Goal: Navigation & Orientation: Find specific page/section

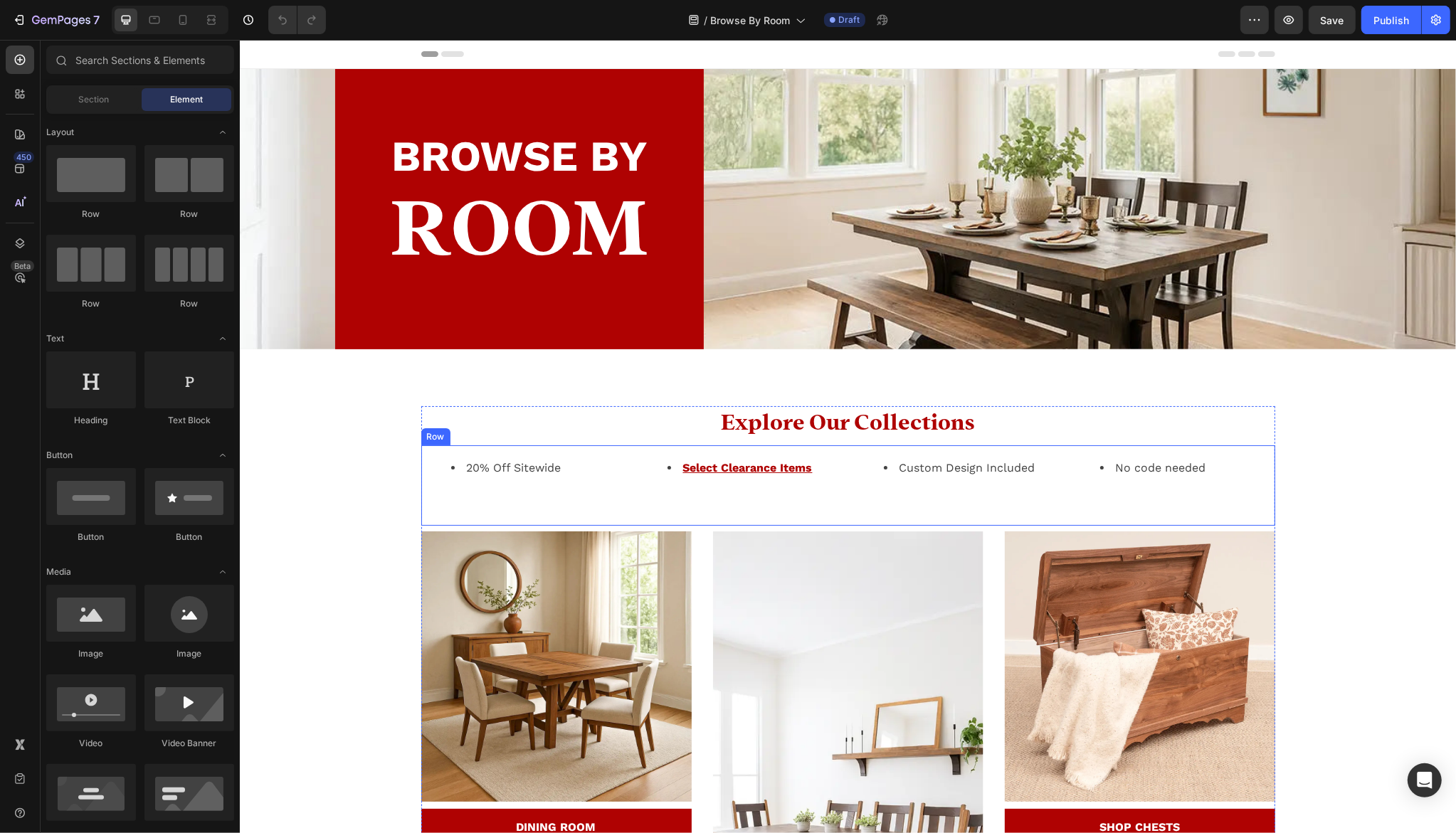
click at [849, 497] on div "20% Off Sitewide Text block Select Clearance Items Text block Custom Design Inc…" at bounding box center [847, 485] width 854 height 80
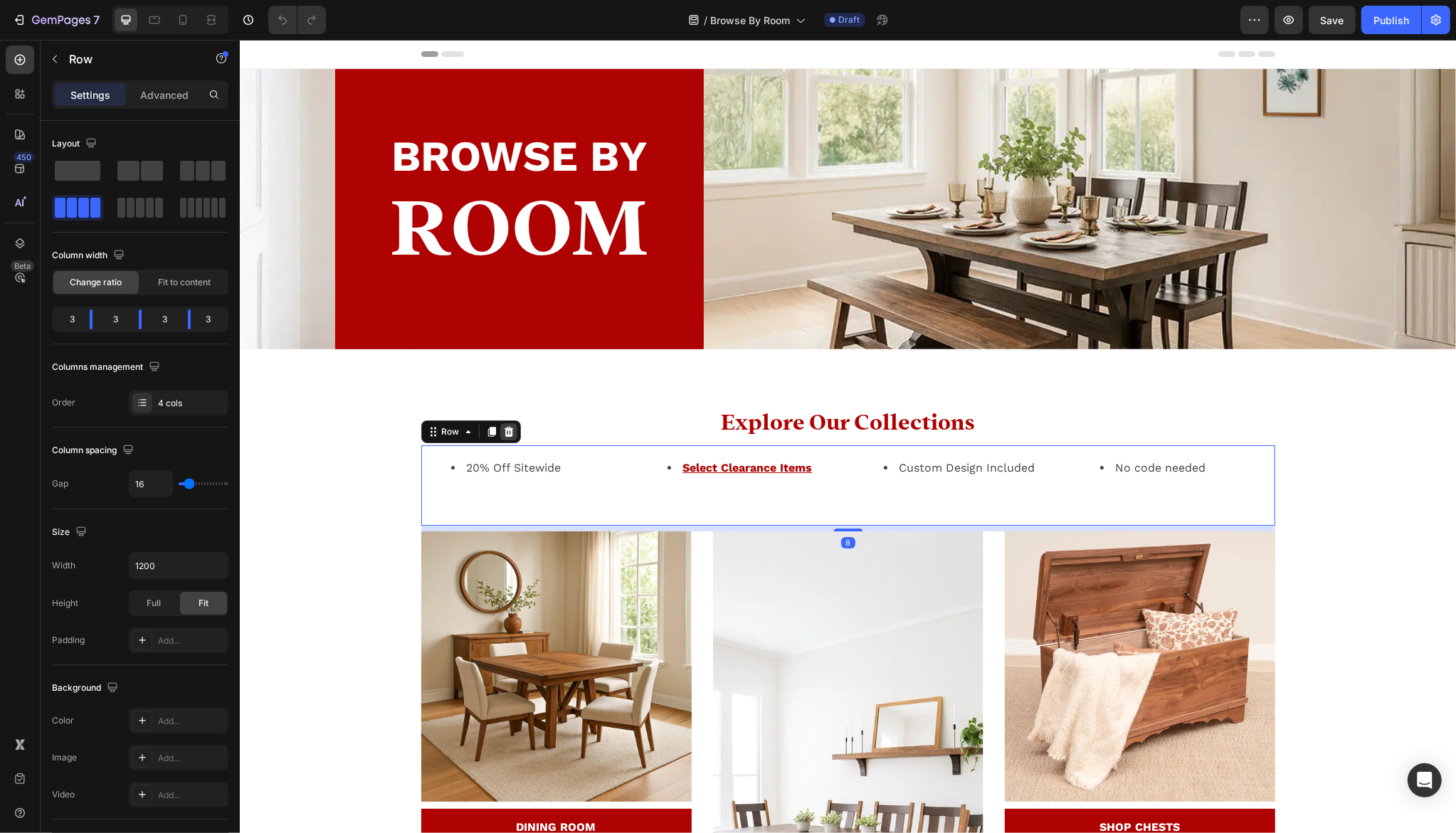
click at [512, 435] on div at bounding box center [508, 431] width 17 height 17
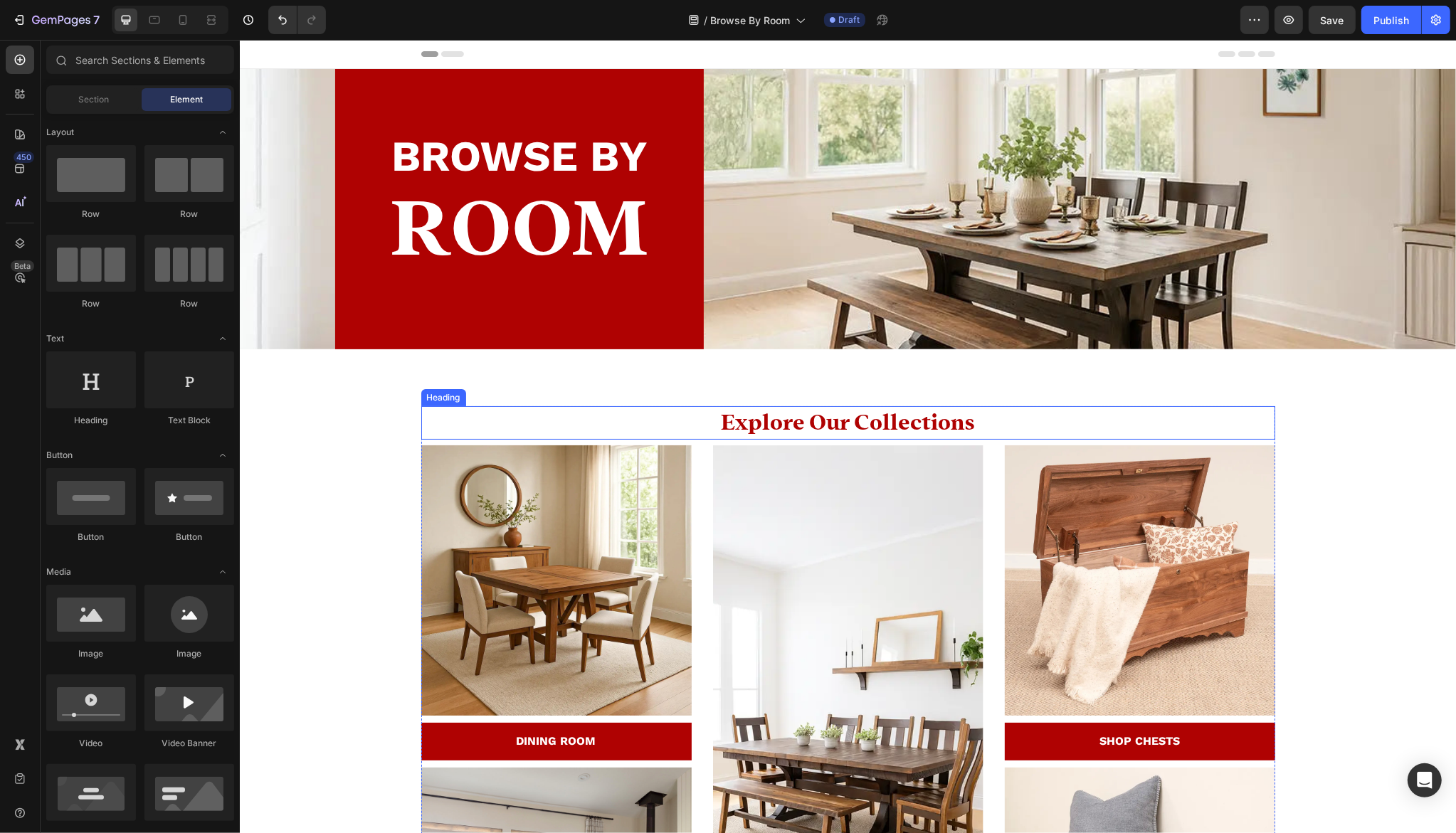
click at [588, 418] on h2 "Explore Our Collections" at bounding box center [847, 422] width 854 height 33
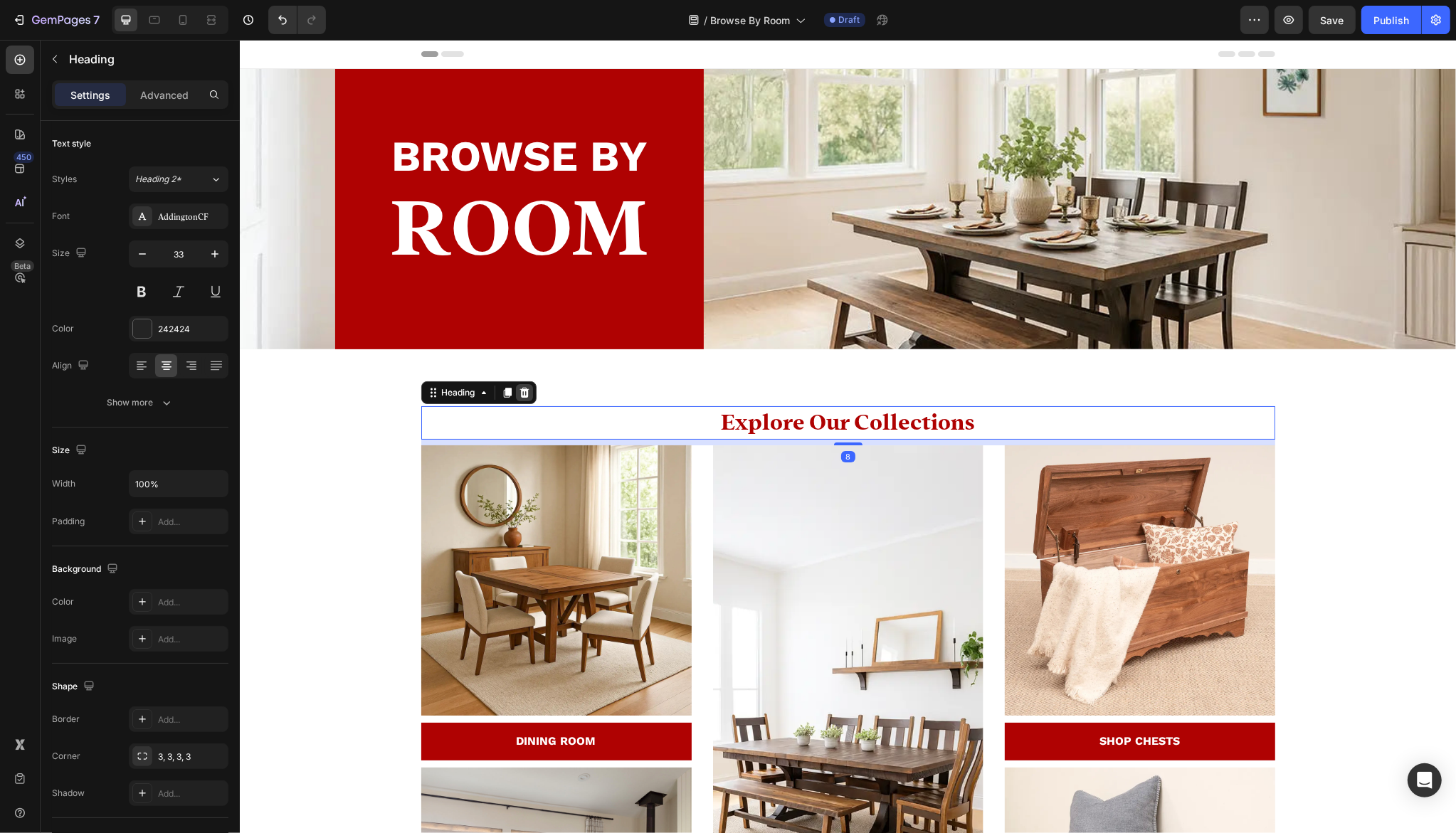
click at [526, 391] on icon at bounding box center [523, 393] width 10 height 10
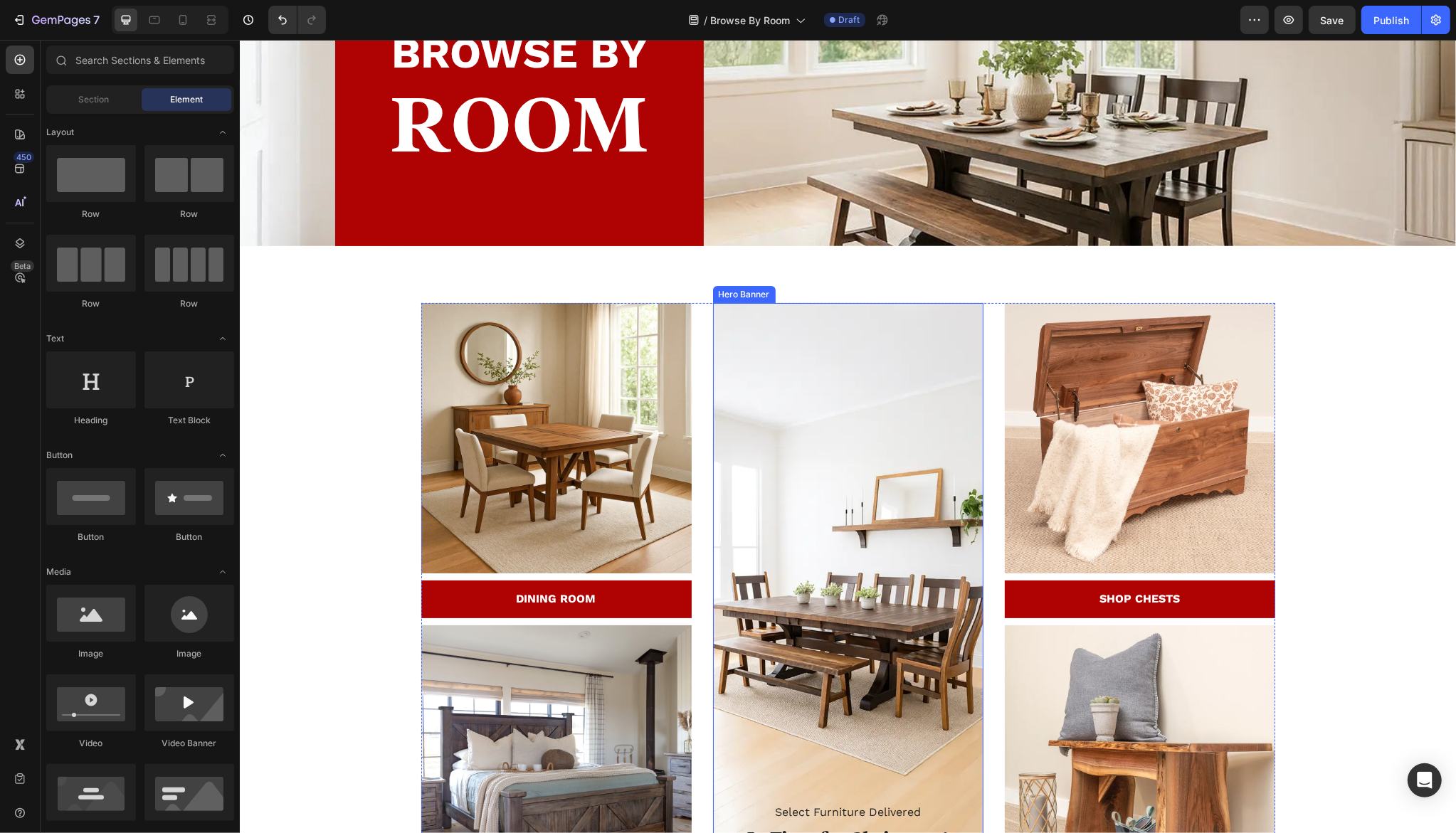
scroll to position [116, 0]
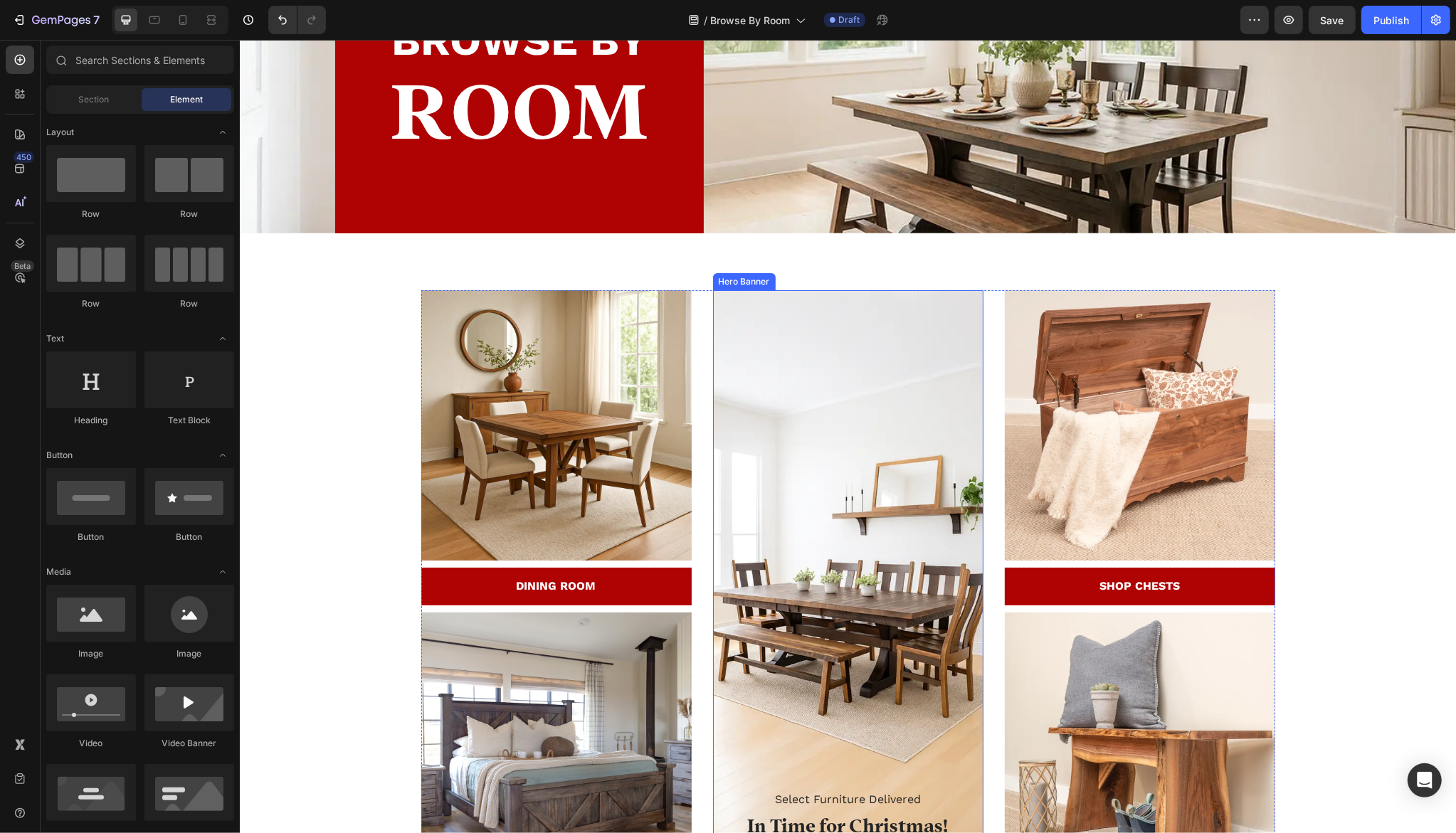
click at [879, 442] on div "Overlay" at bounding box center [847, 609] width 270 height 637
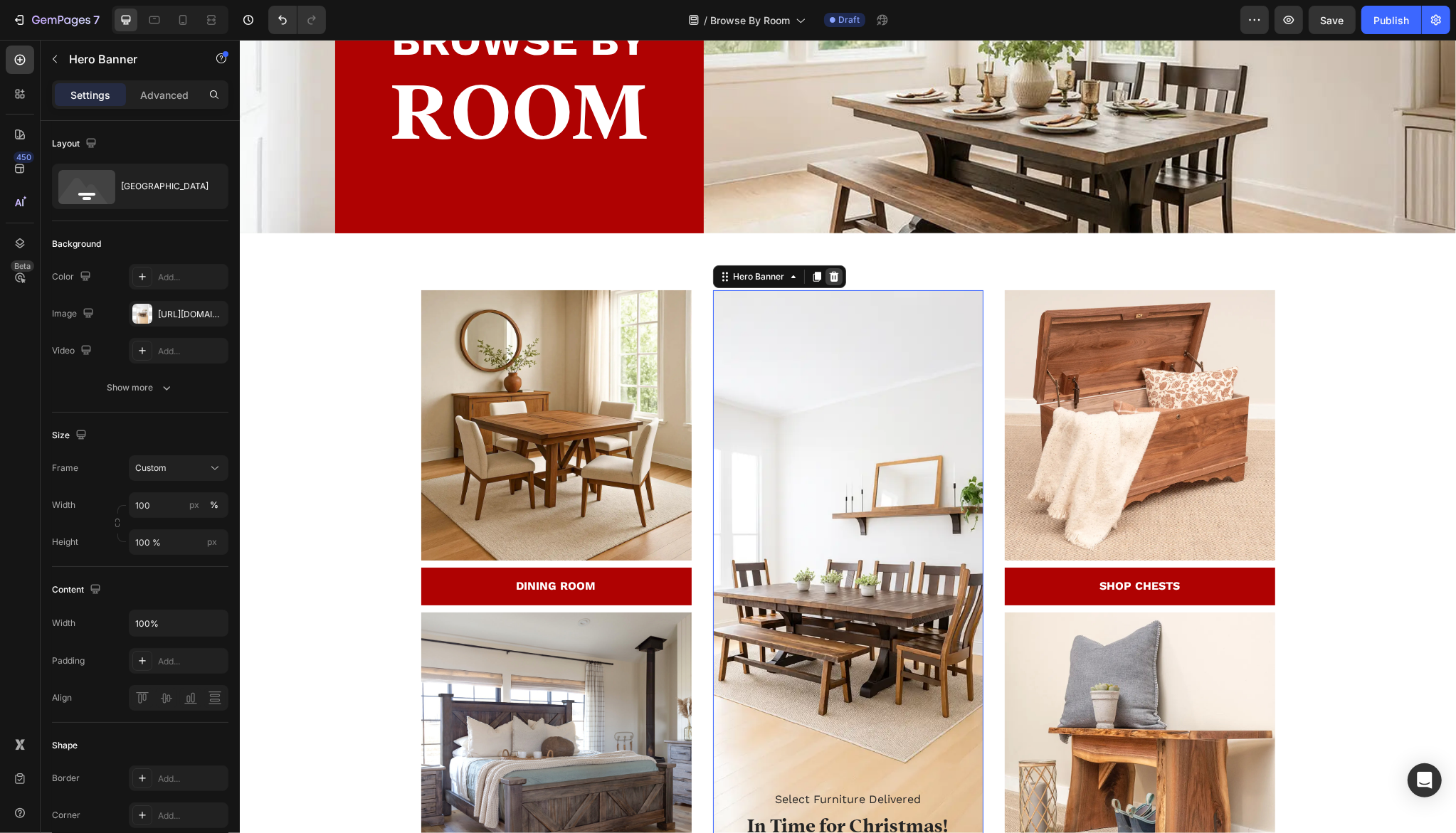
click at [833, 281] on icon at bounding box center [833, 276] width 11 height 11
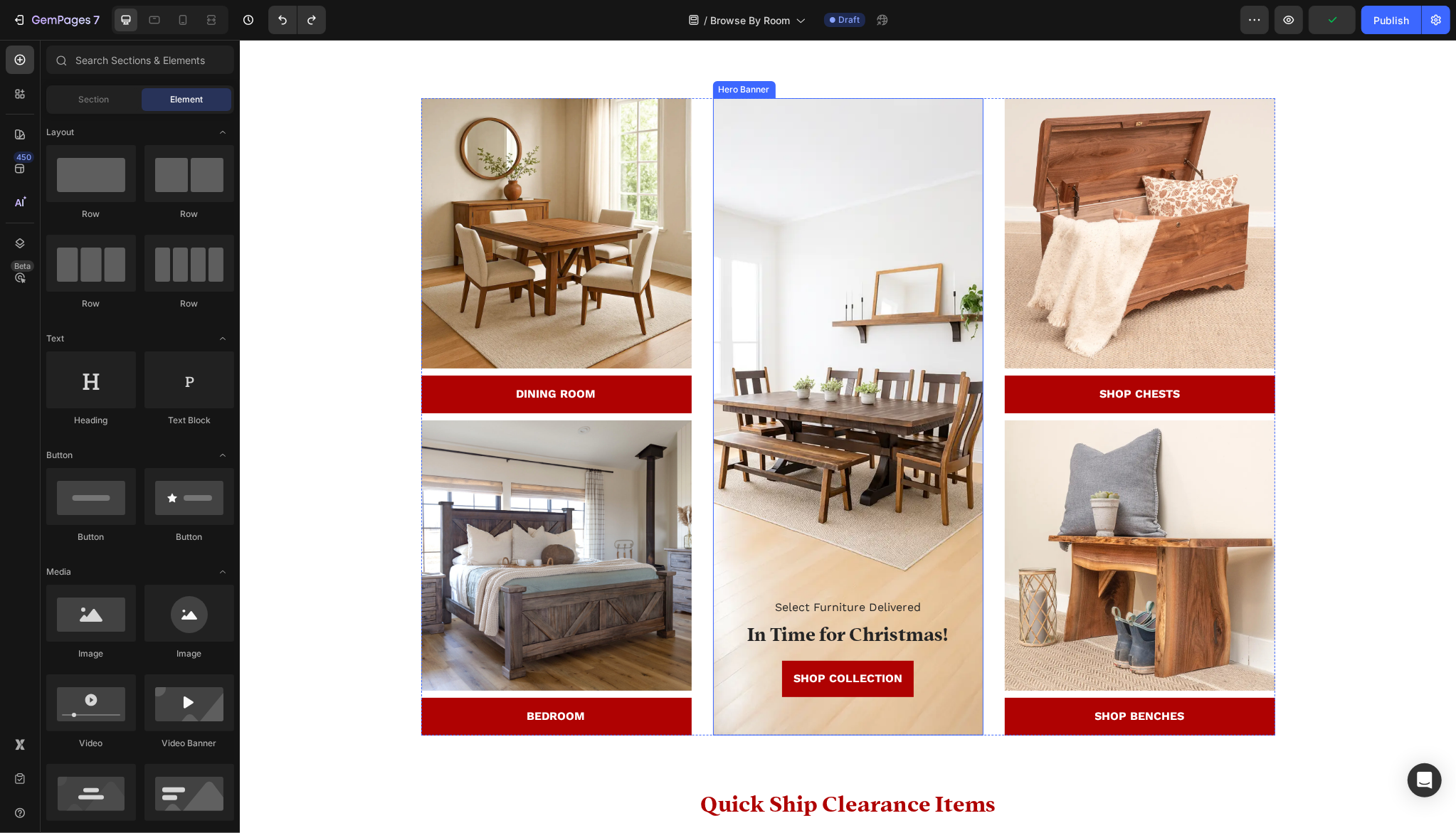
scroll to position [321, 0]
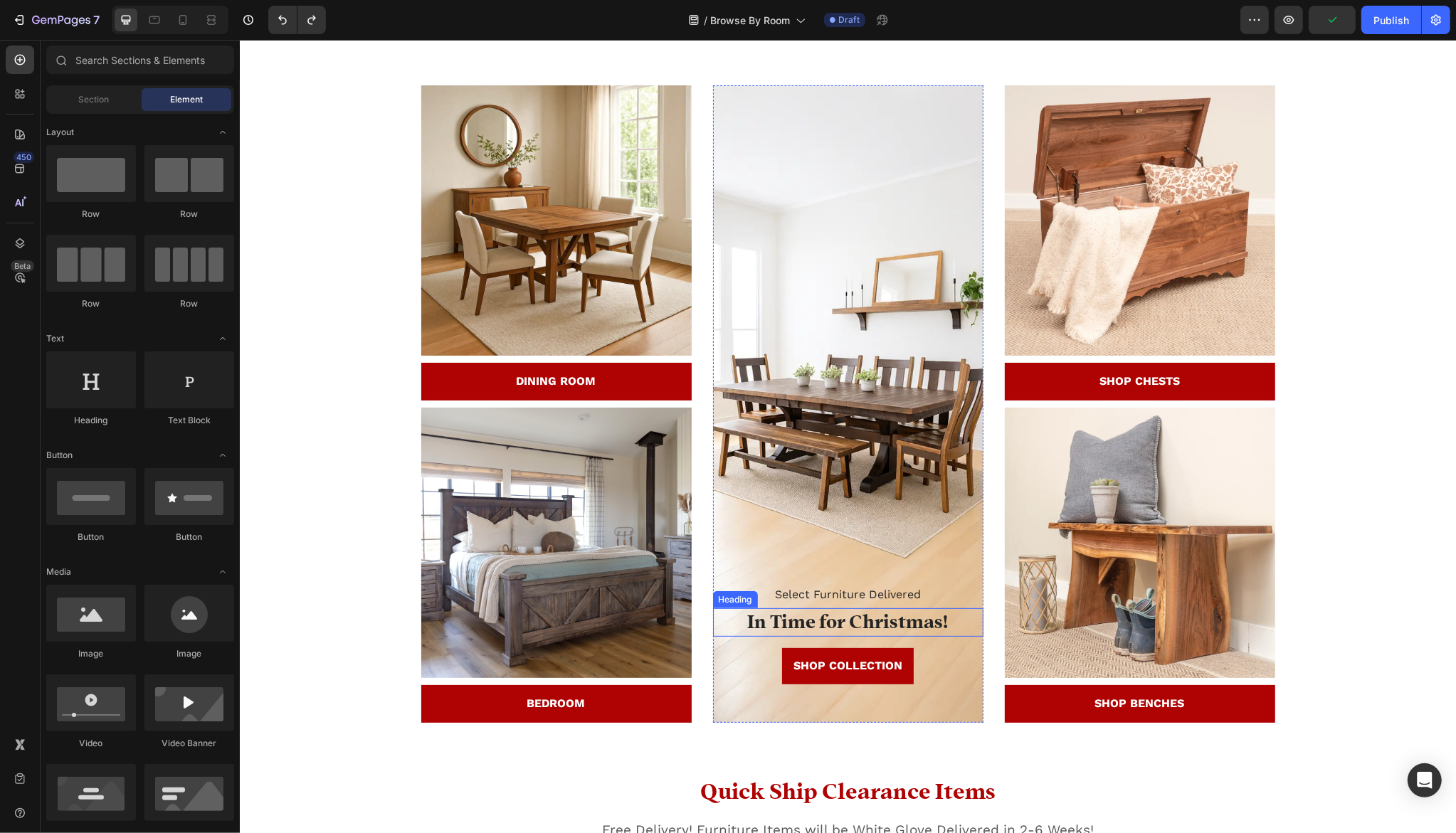
click at [812, 625] on h3 "In Time for Christmas!" at bounding box center [847, 623] width 270 height 29
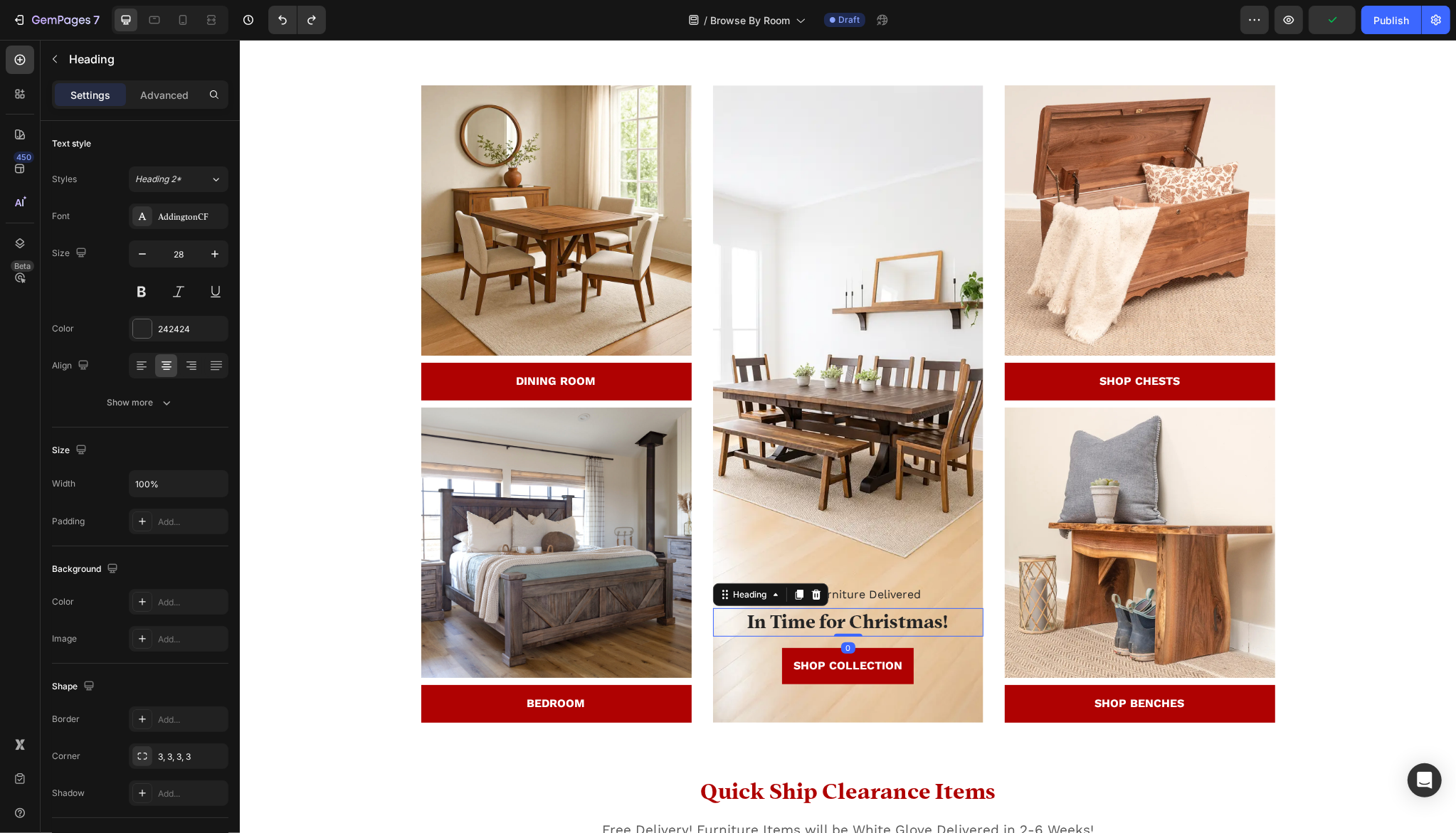
click at [812, 625] on h3 "In Time for Christmas!" at bounding box center [847, 623] width 270 height 29
click at [822, 591] on p "Select Furniture Delivered" at bounding box center [848, 595] width 268 height 21
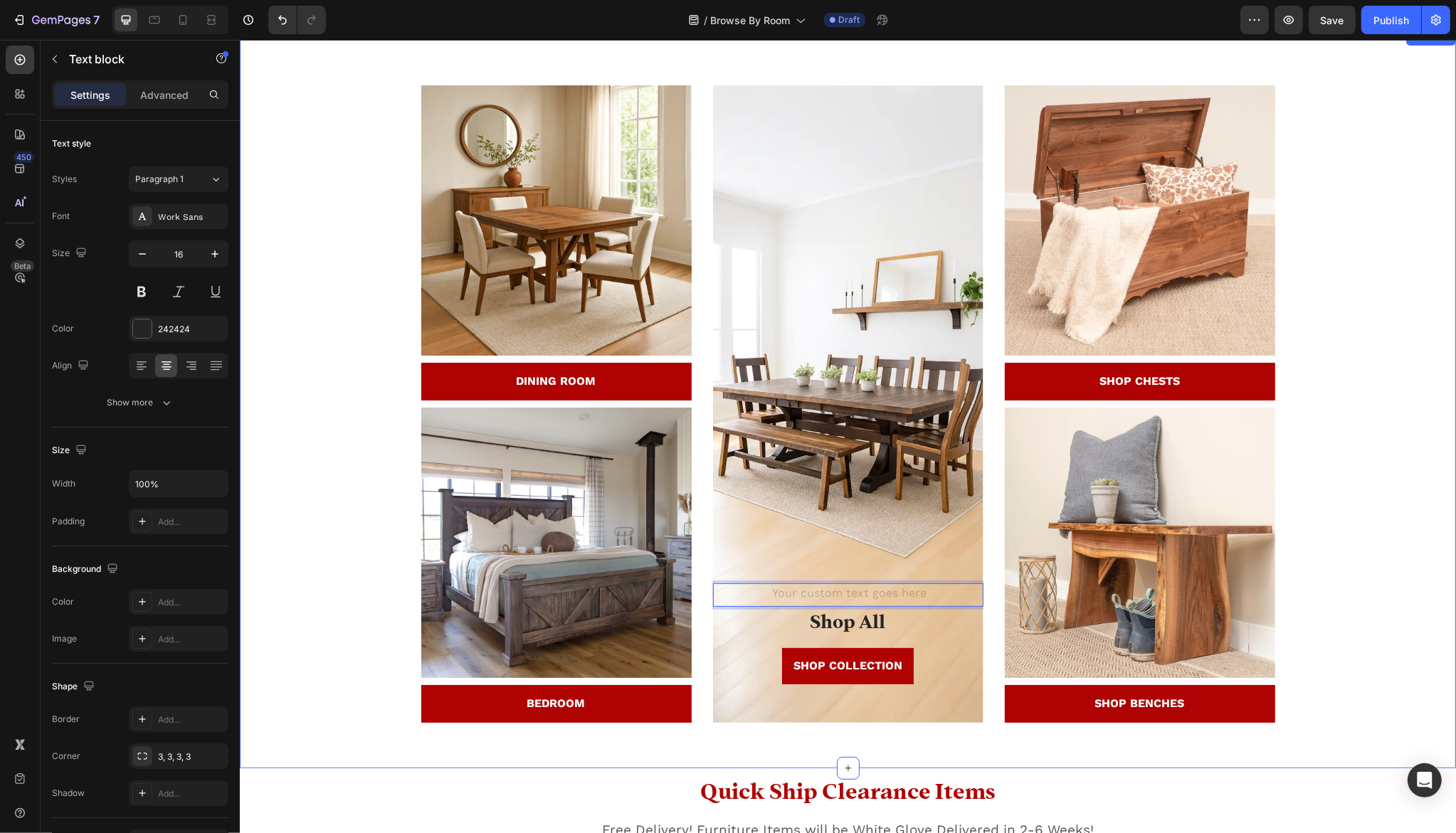
click at [1372, 569] on div "20% Off Sitewide Select Clearance Items Custom Design Included No code needed T…" at bounding box center [847, 410] width 1195 height 649
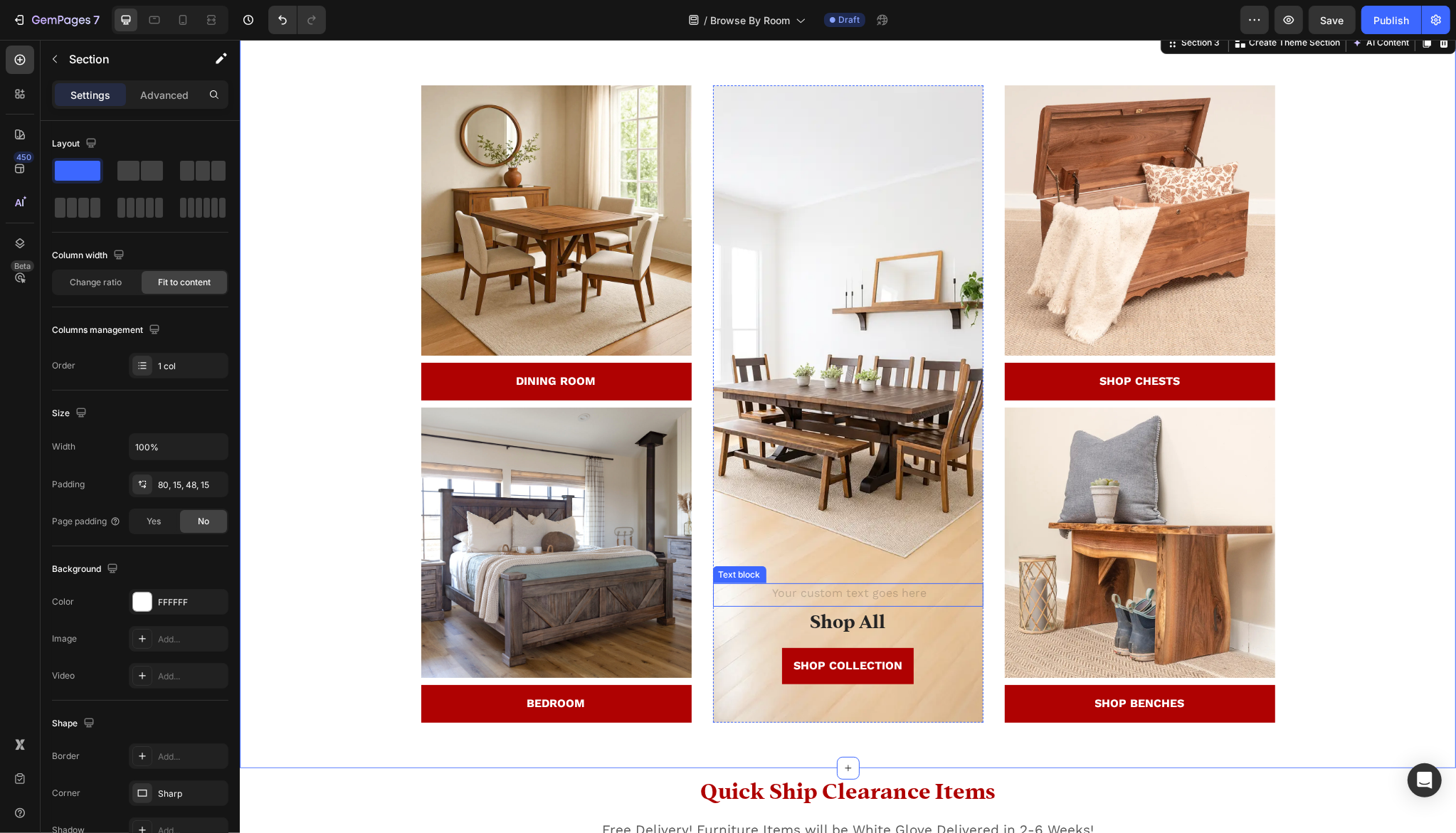
click at [890, 588] on div "Rich Text Editor. Editing area: main" at bounding box center [847, 595] width 270 height 24
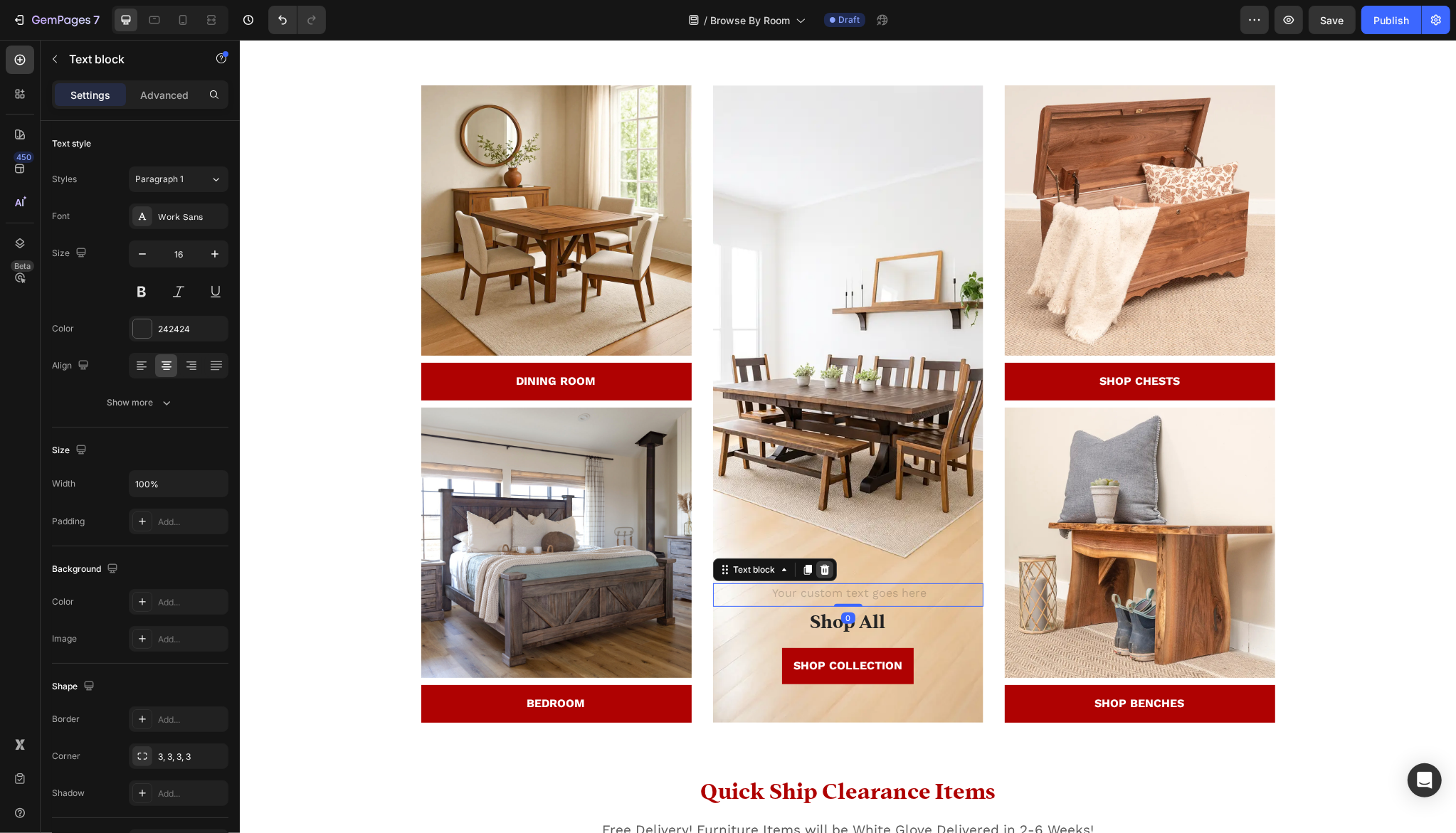
click at [821, 571] on icon at bounding box center [824, 570] width 10 height 10
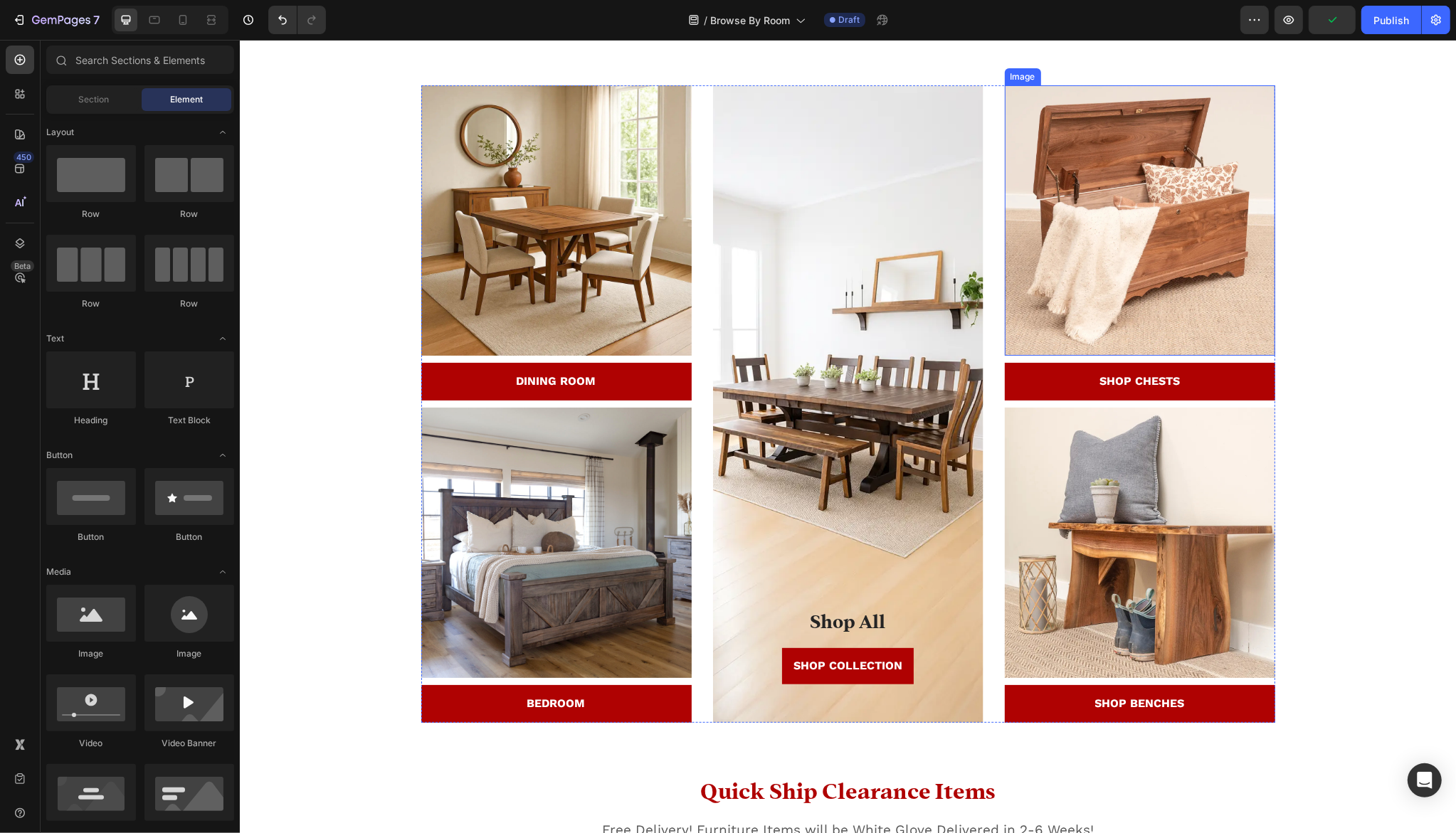
click at [1183, 227] on img at bounding box center [1139, 220] width 270 height 270
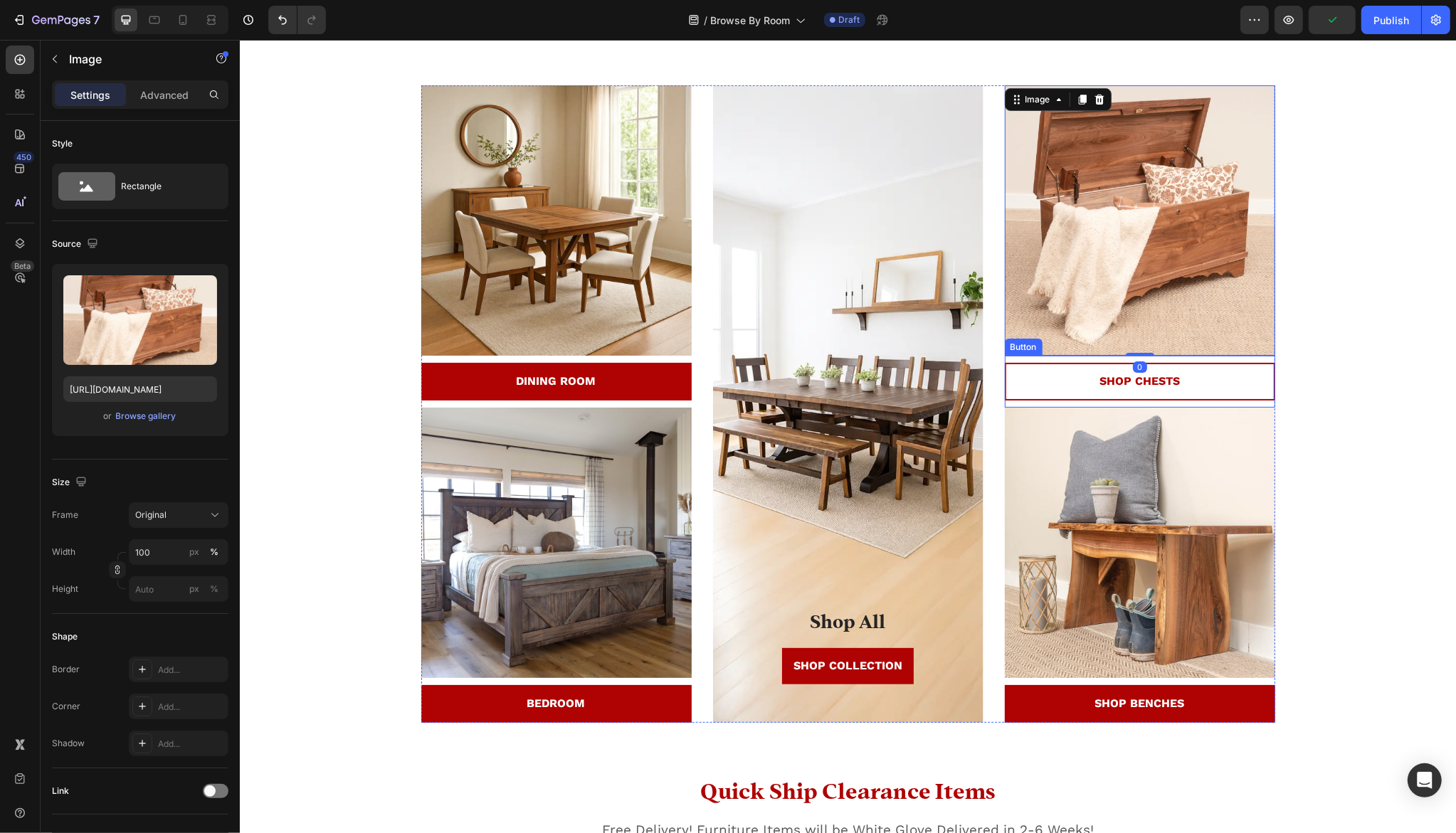
click at [1086, 378] on link "SHOP CHESTS" at bounding box center [1139, 381] width 270 height 38
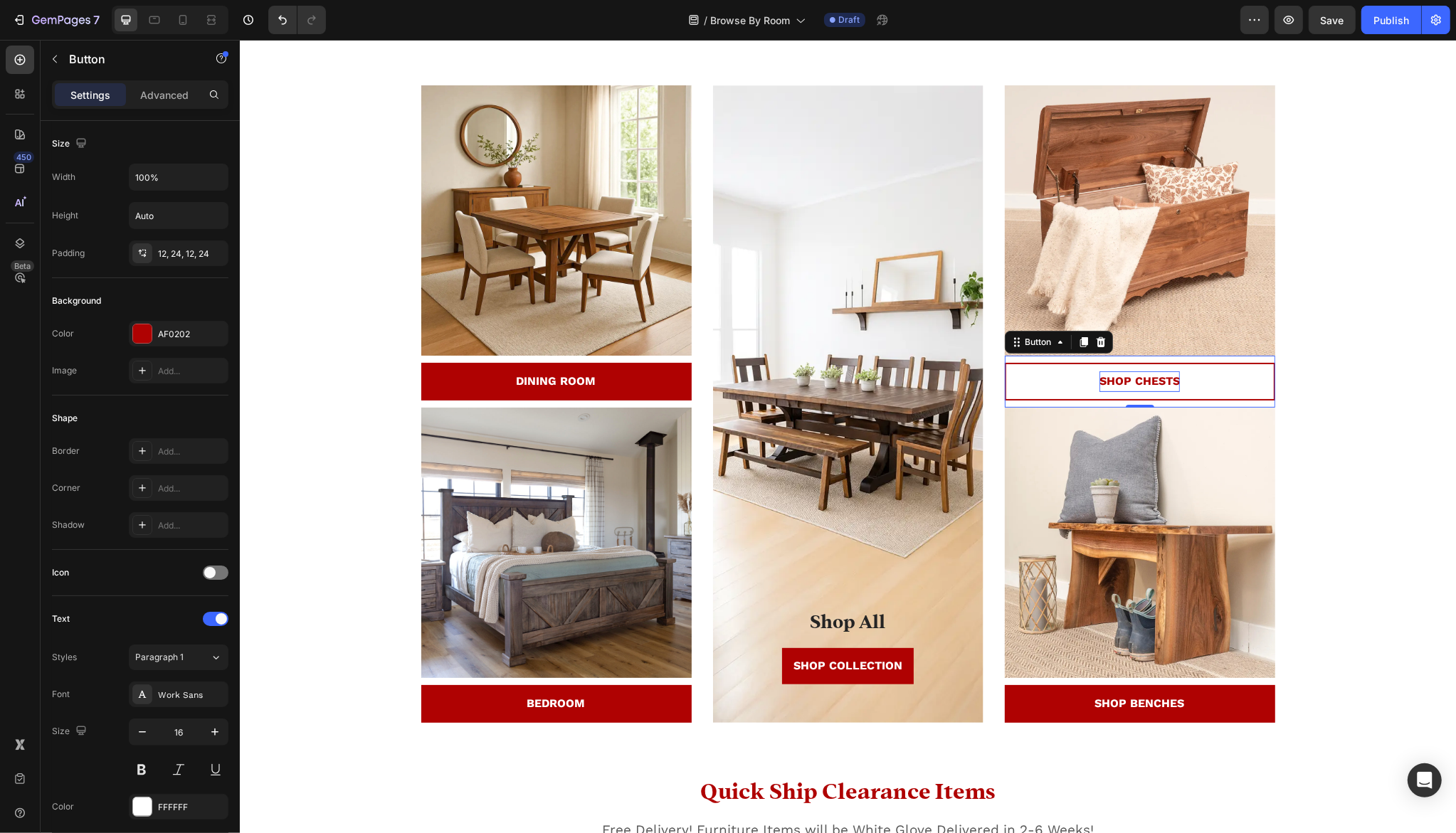
click at [1128, 376] on strong "SHOP CHESTS" at bounding box center [1139, 381] width 80 height 13
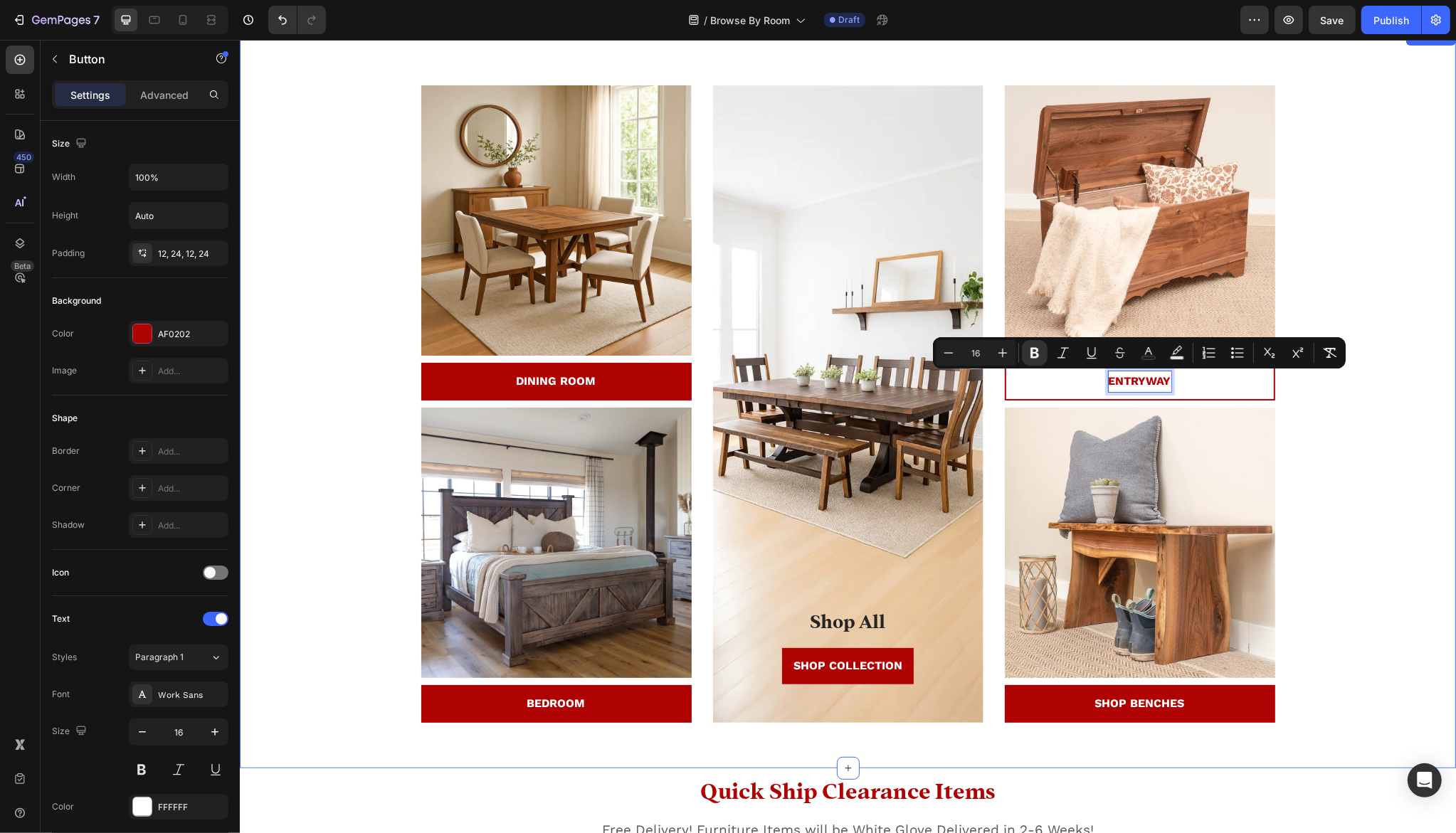
click at [1332, 448] on div "20% Off Sitewide Select Clearance Items Custom Design Included No code needed T…" at bounding box center [847, 410] width 1195 height 649
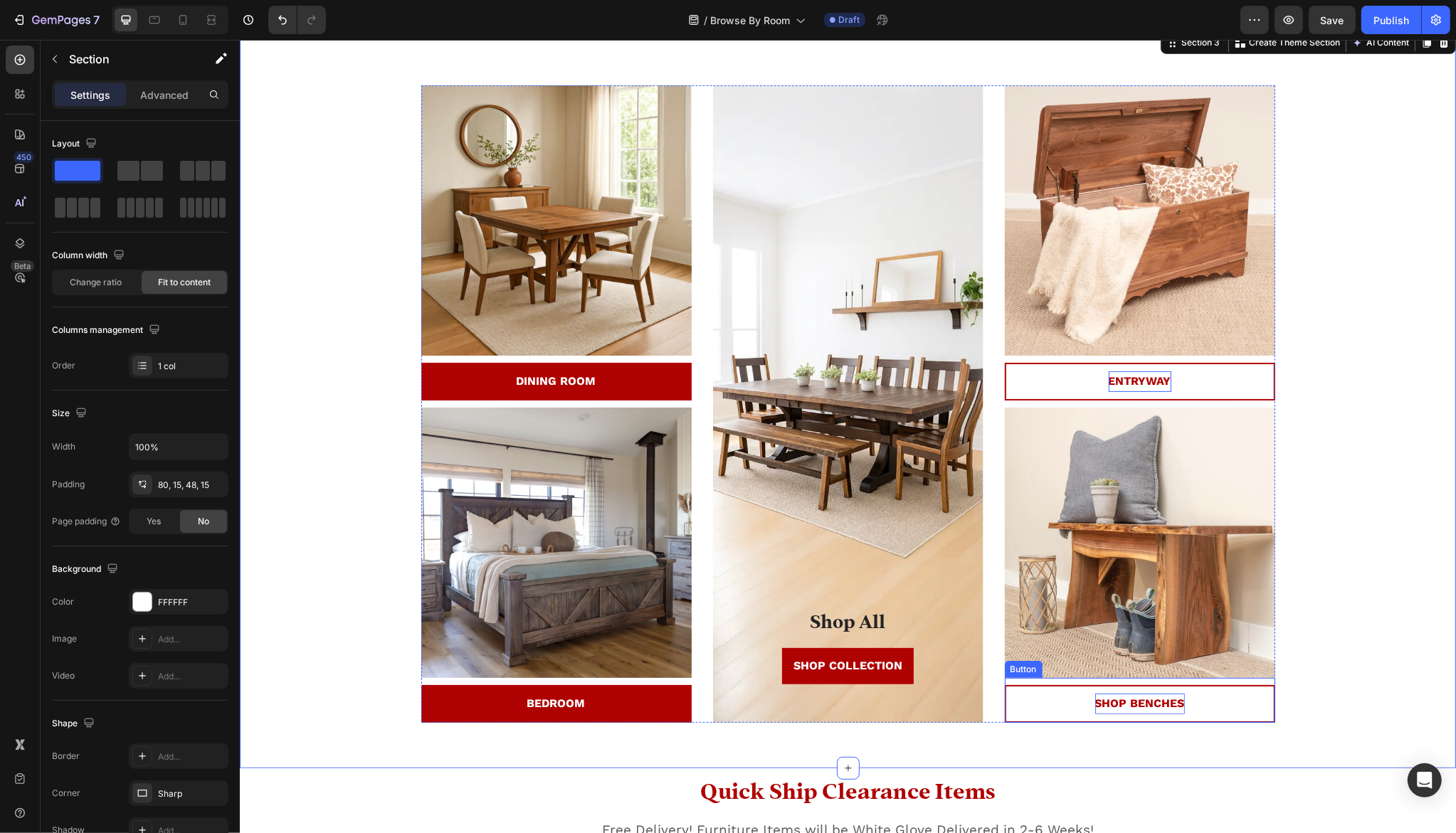
click at [1114, 706] on strong "SHOP BENCHES" at bounding box center [1139, 703] width 90 height 13
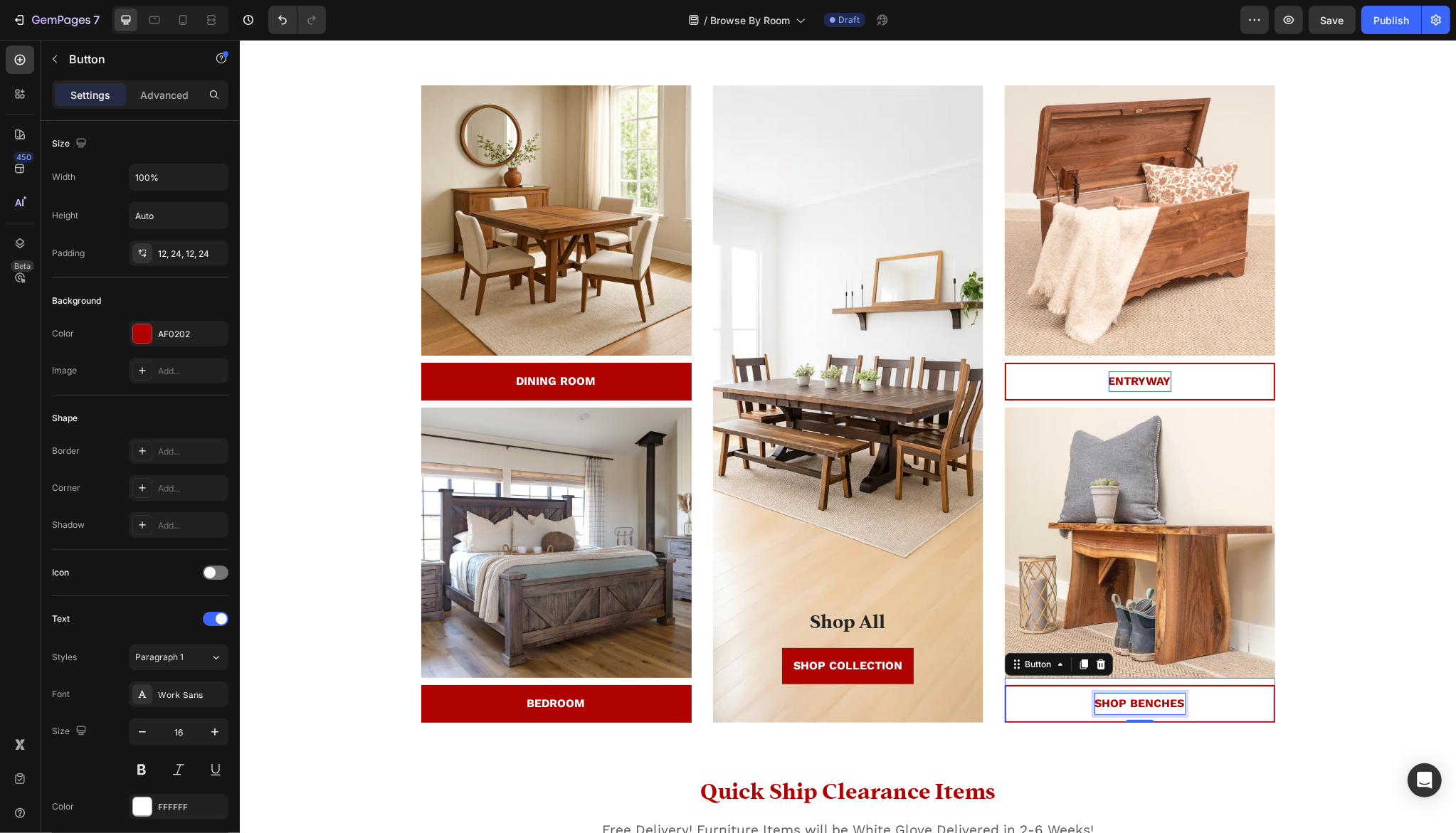
click at [1114, 706] on strong "SHOP BENCHES" at bounding box center [1139, 703] width 90 height 13
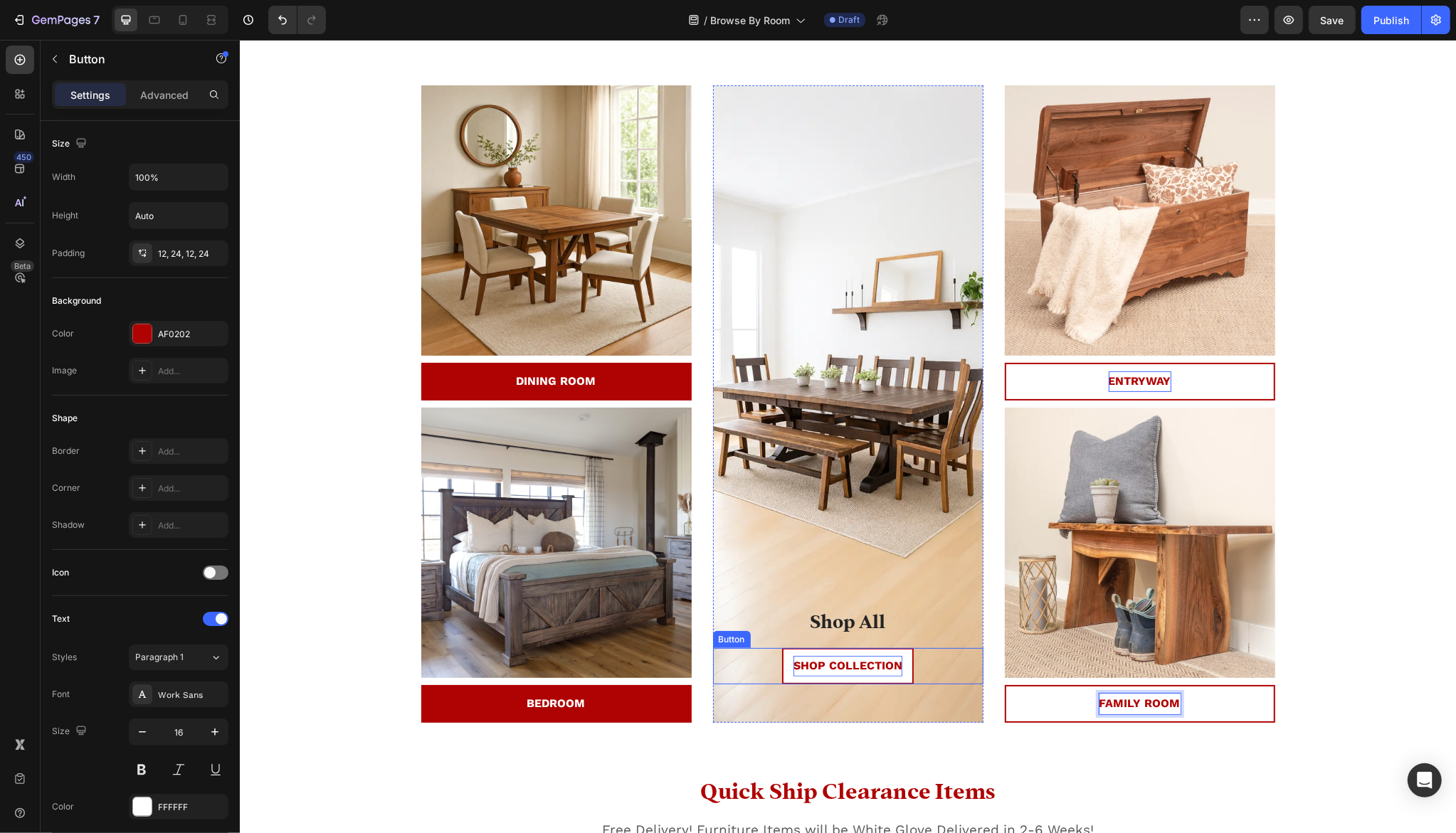
click at [817, 670] on strong "SHOP COLLECTION" at bounding box center [847, 665] width 109 height 13
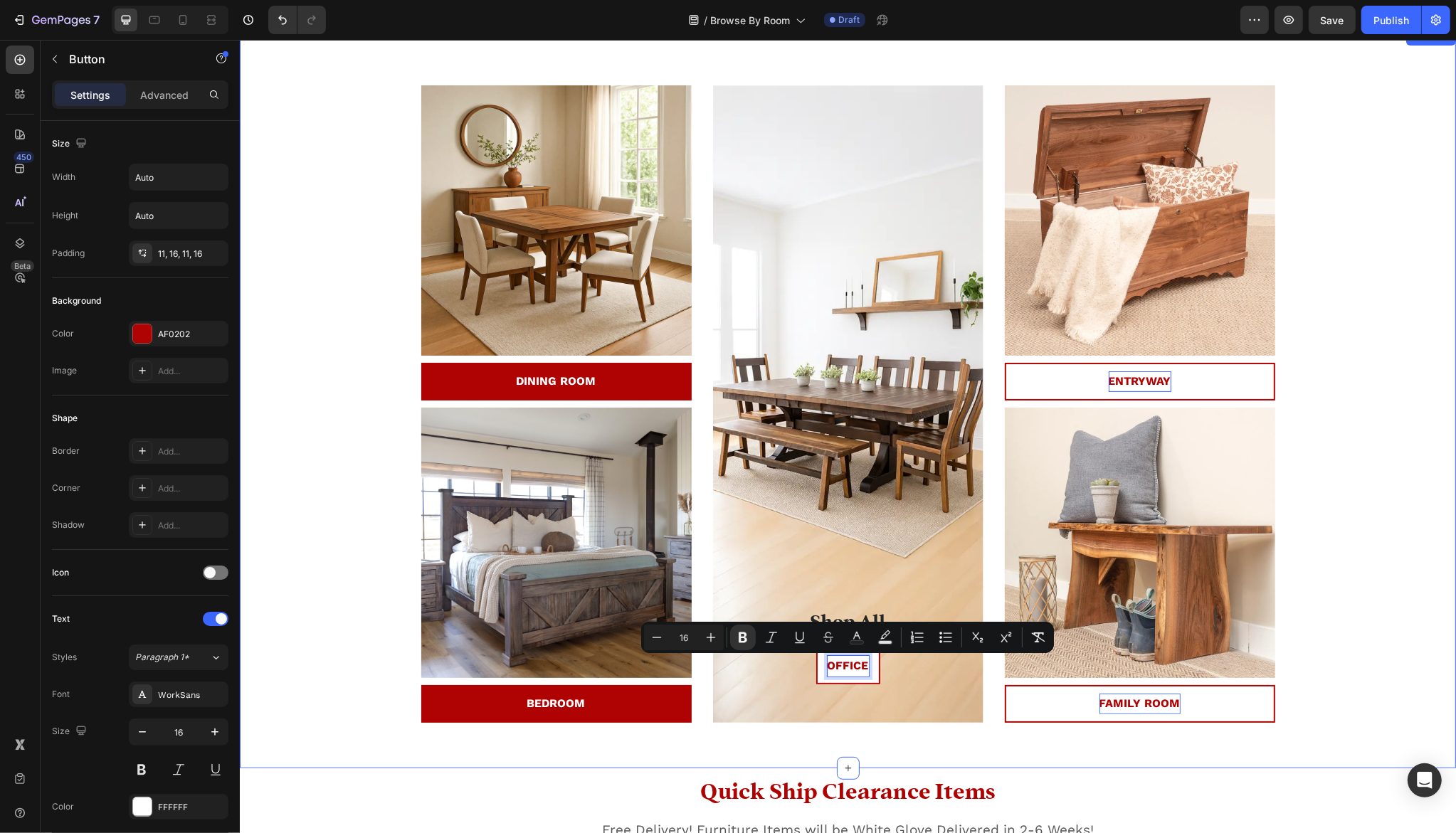
click at [1290, 583] on div "20% Off Sitewide Select Clearance Items Custom Design Included No code needed T…" at bounding box center [847, 410] width 1195 height 649
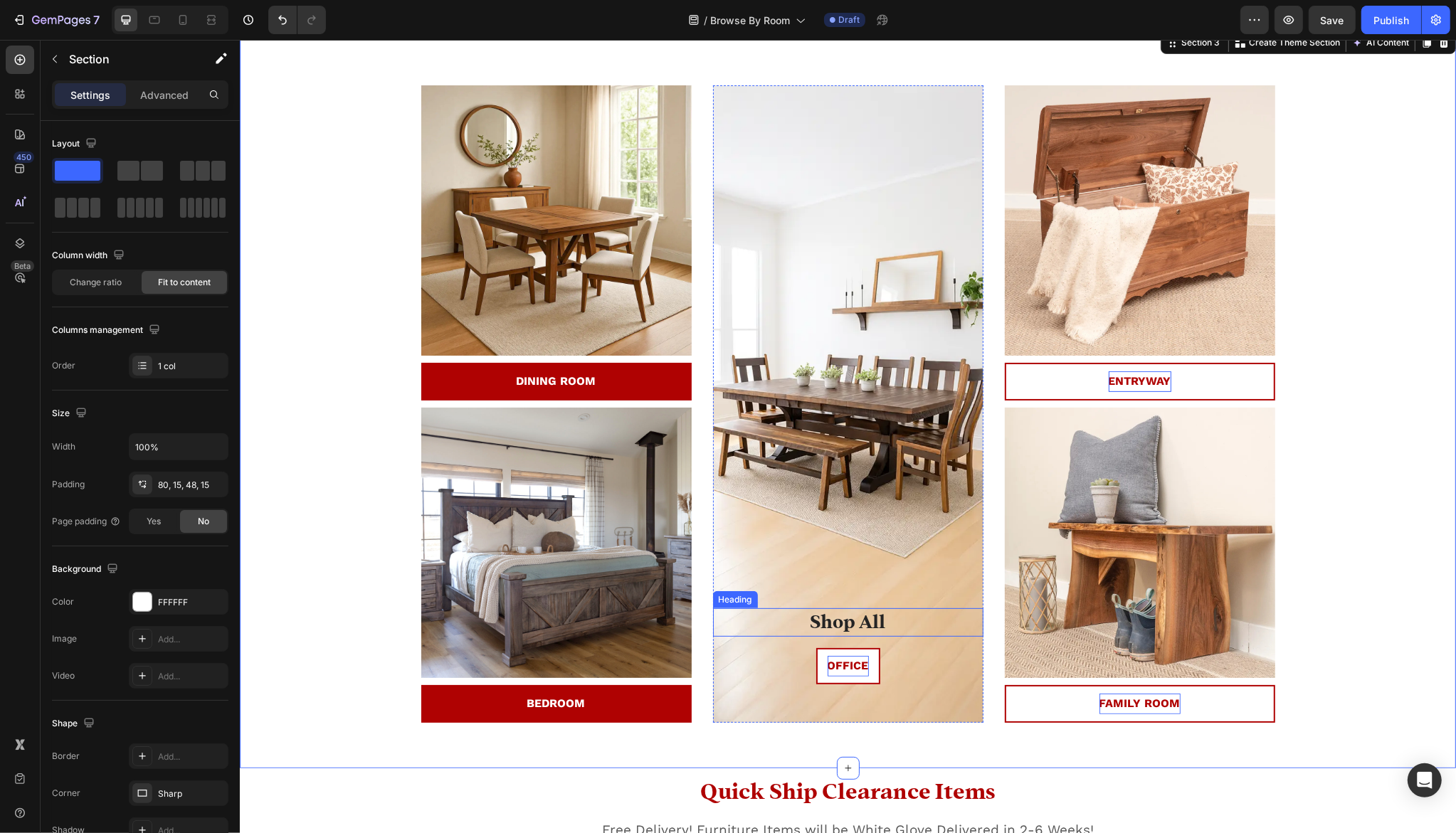
click at [825, 620] on p "Shop All" at bounding box center [848, 623] width 268 height 26
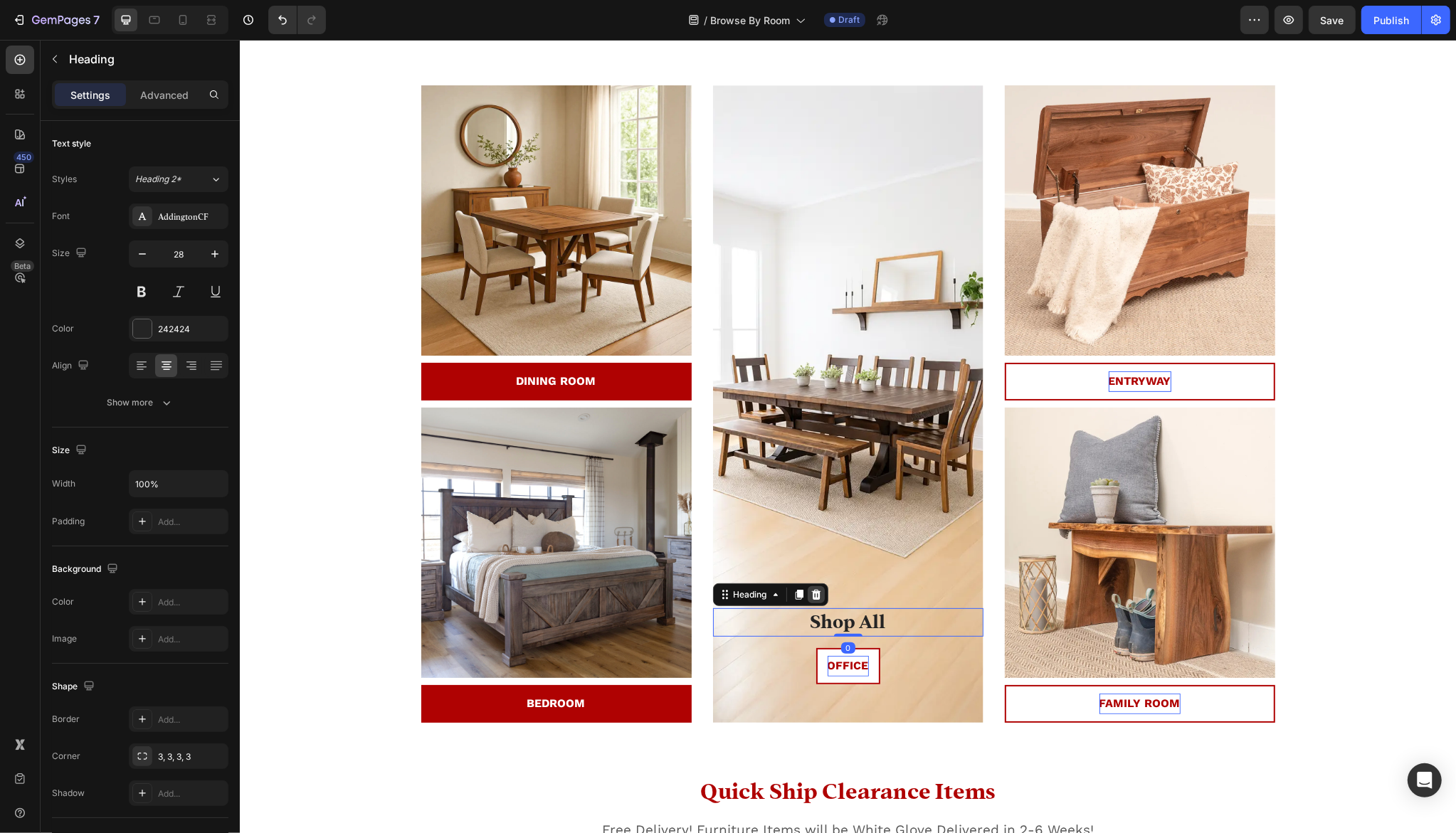
click at [812, 588] on div at bounding box center [815, 595] width 17 height 17
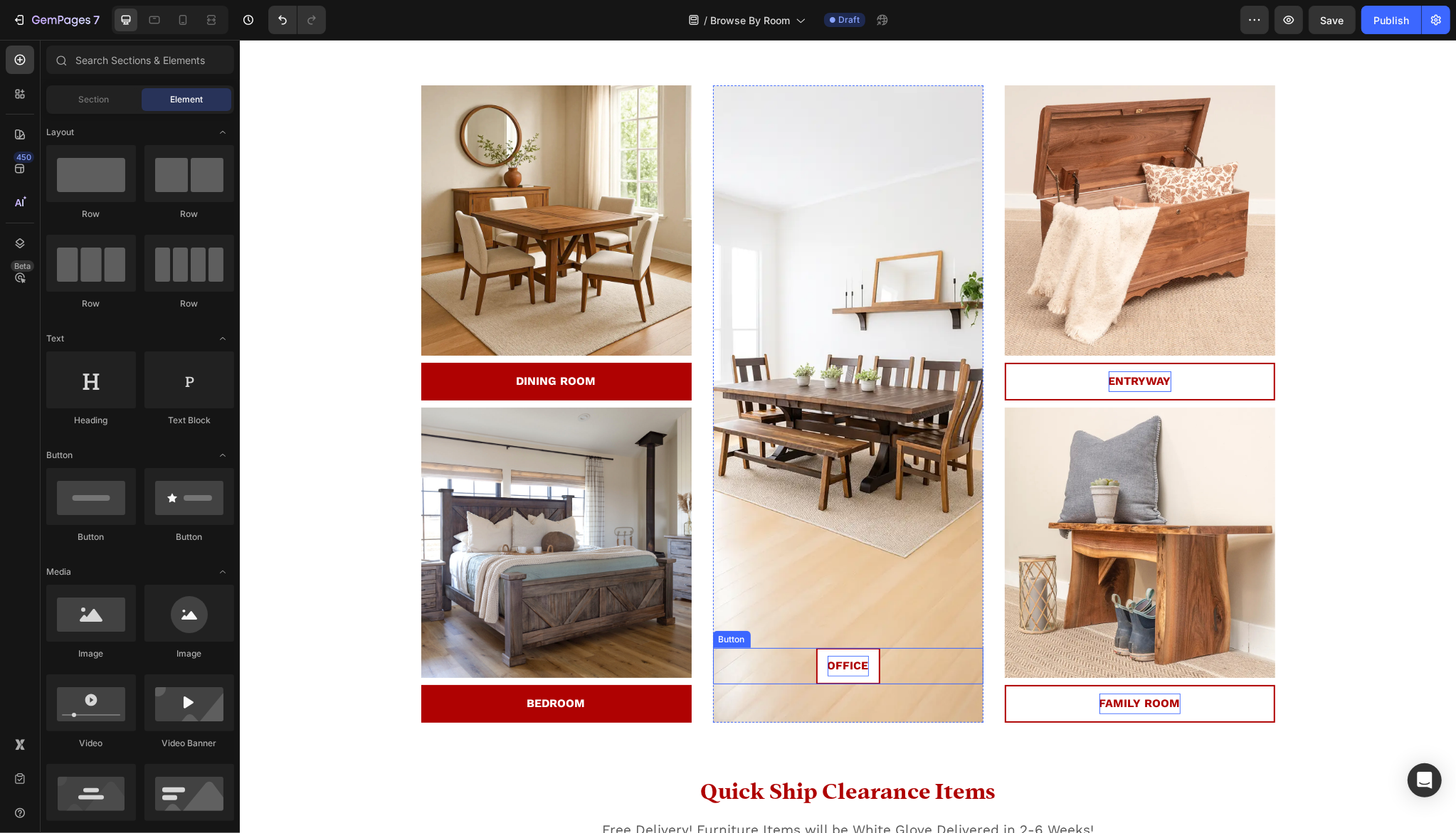
click at [844, 662] on strong "OFFICE" at bounding box center [848, 665] width 41 height 13
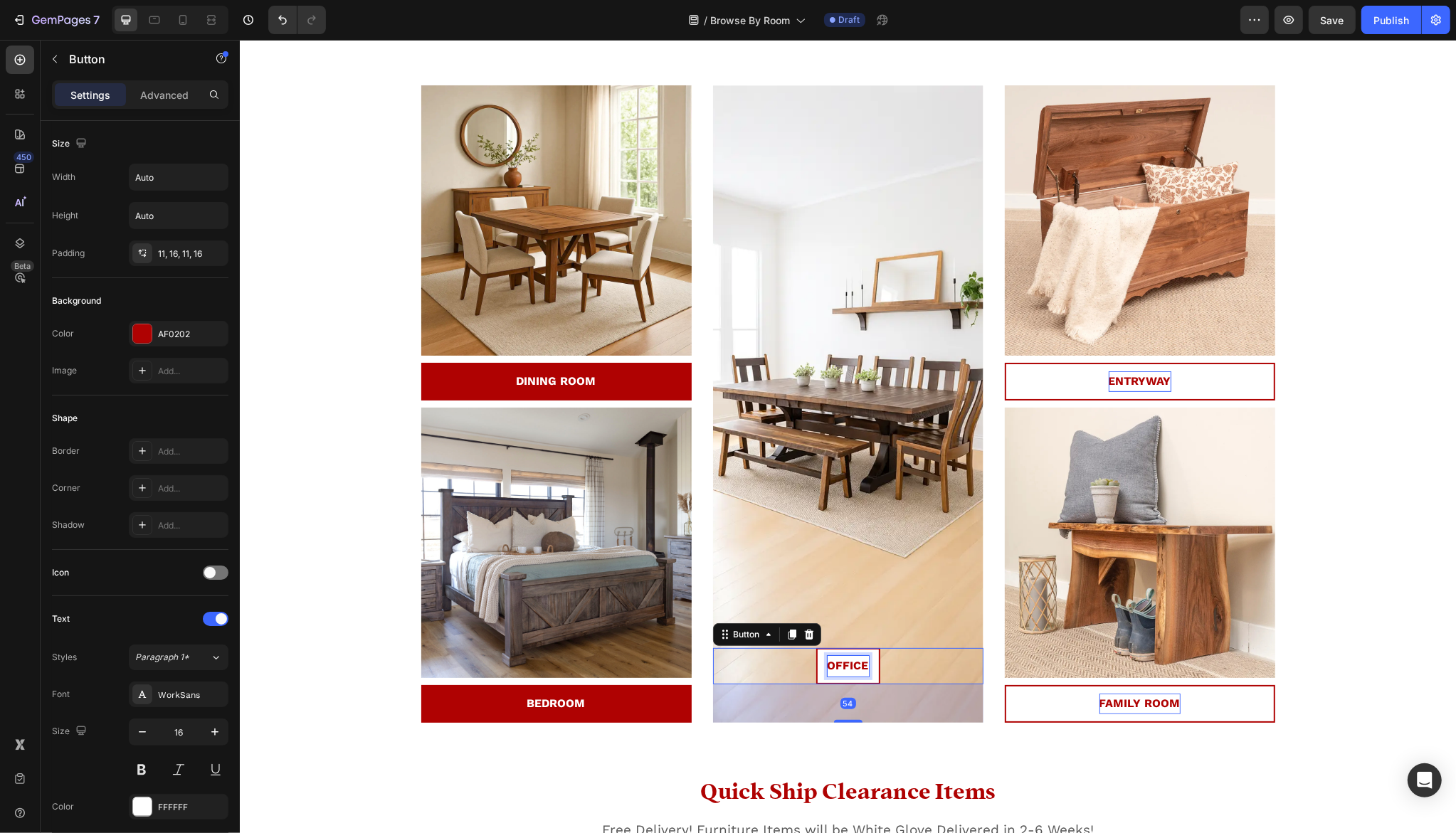
click at [844, 662] on strong "OFFICE" at bounding box center [848, 665] width 41 height 13
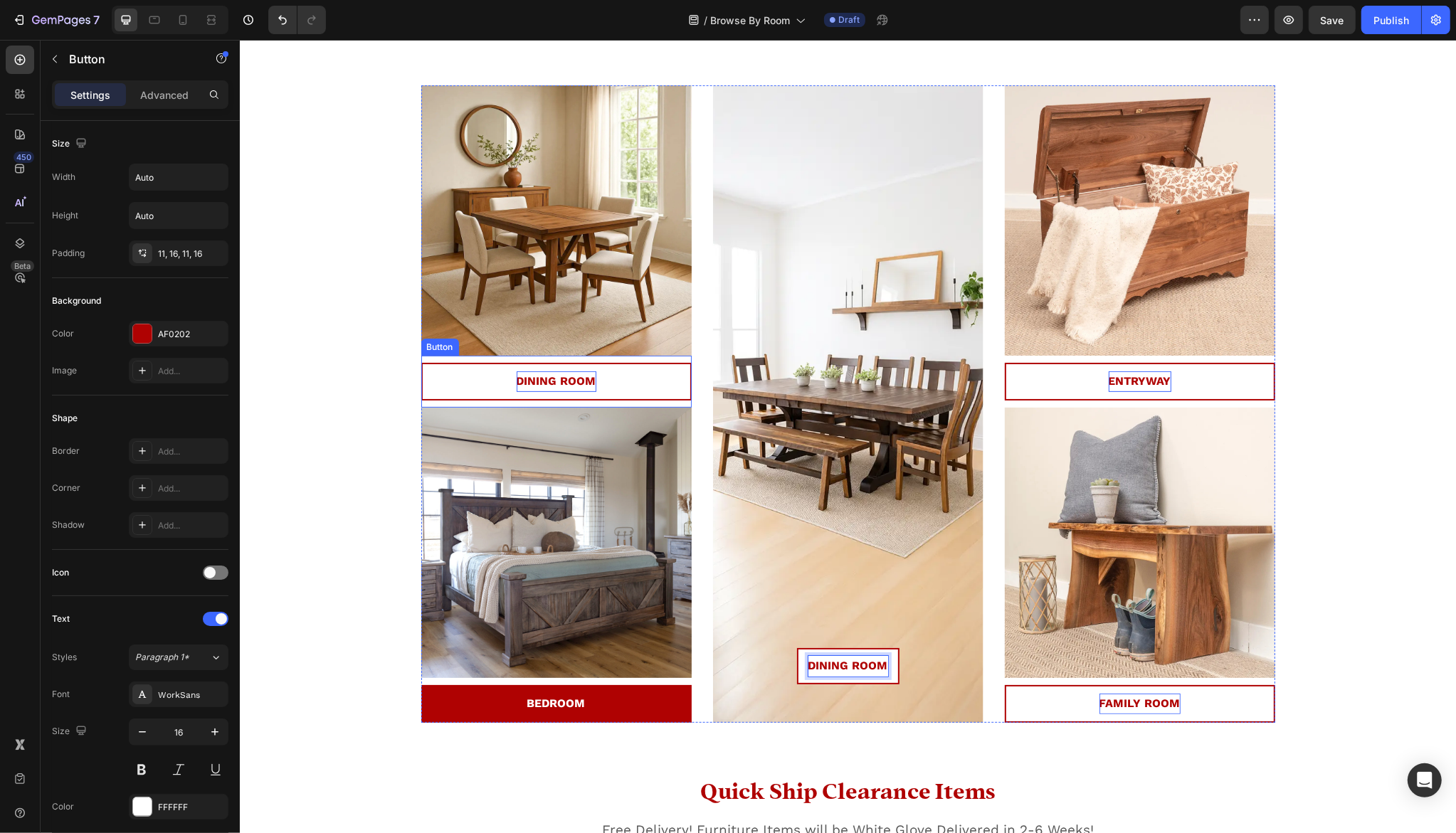
click at [536, 377] on strong "DINING ROOM" at bounding box center [556, 381] width 79 height 13
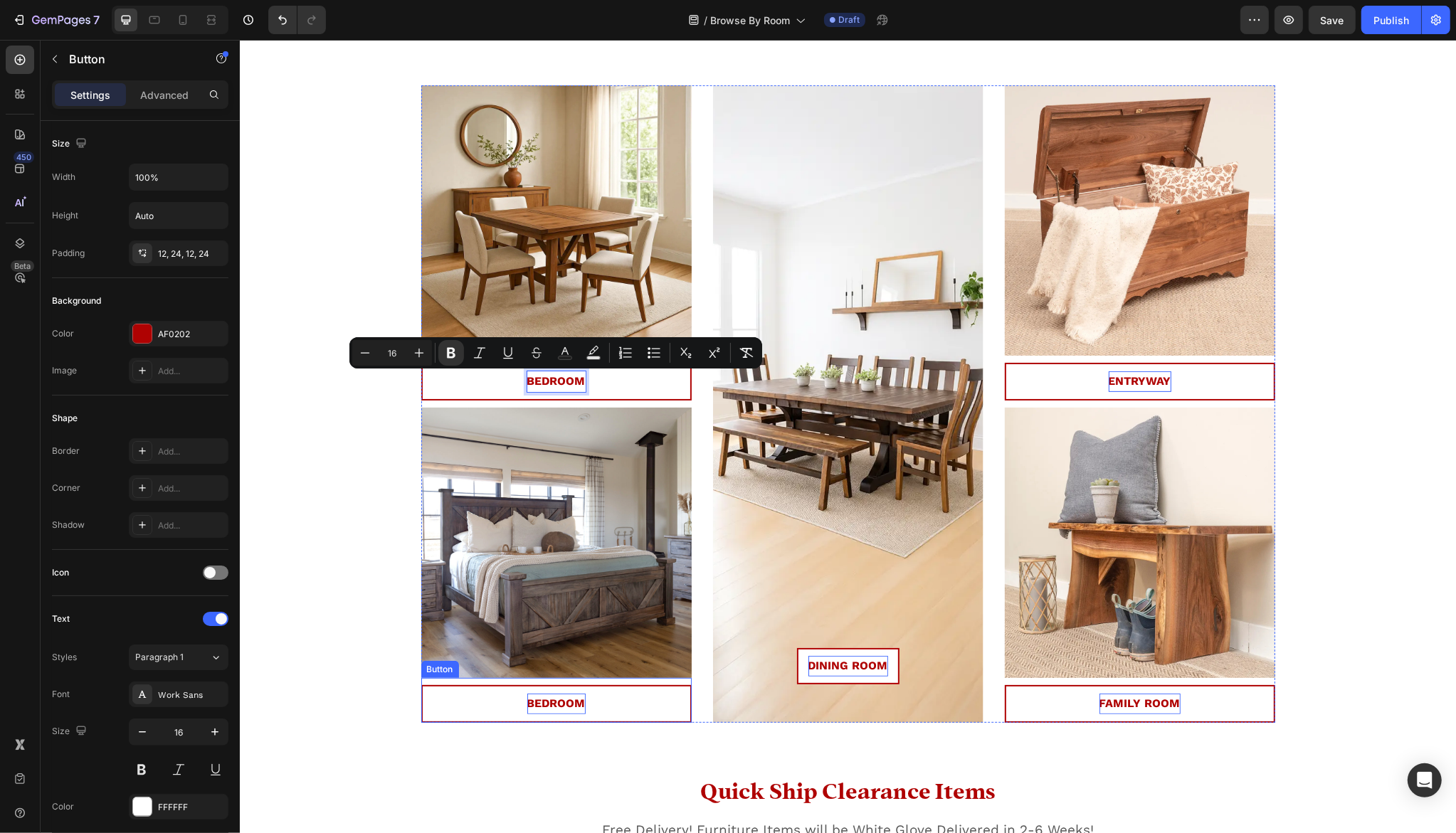
click at [556, 706] on strong "BEDROOM" at bounding box center [556, 703] width 58 height 13
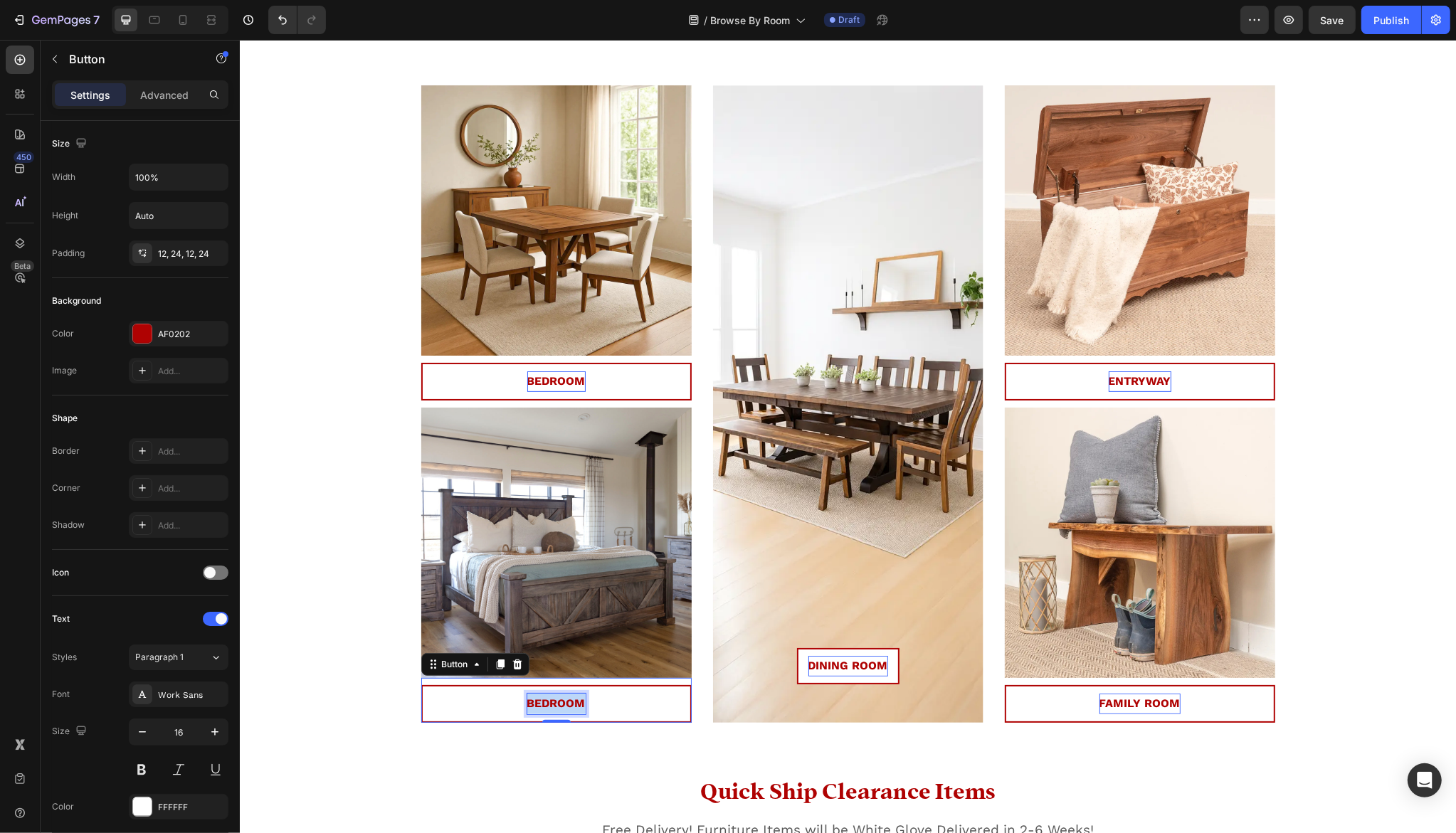
click at [556, 706] on strong "BEDROOM" at bounding box center [556, 703] width 58 height 13
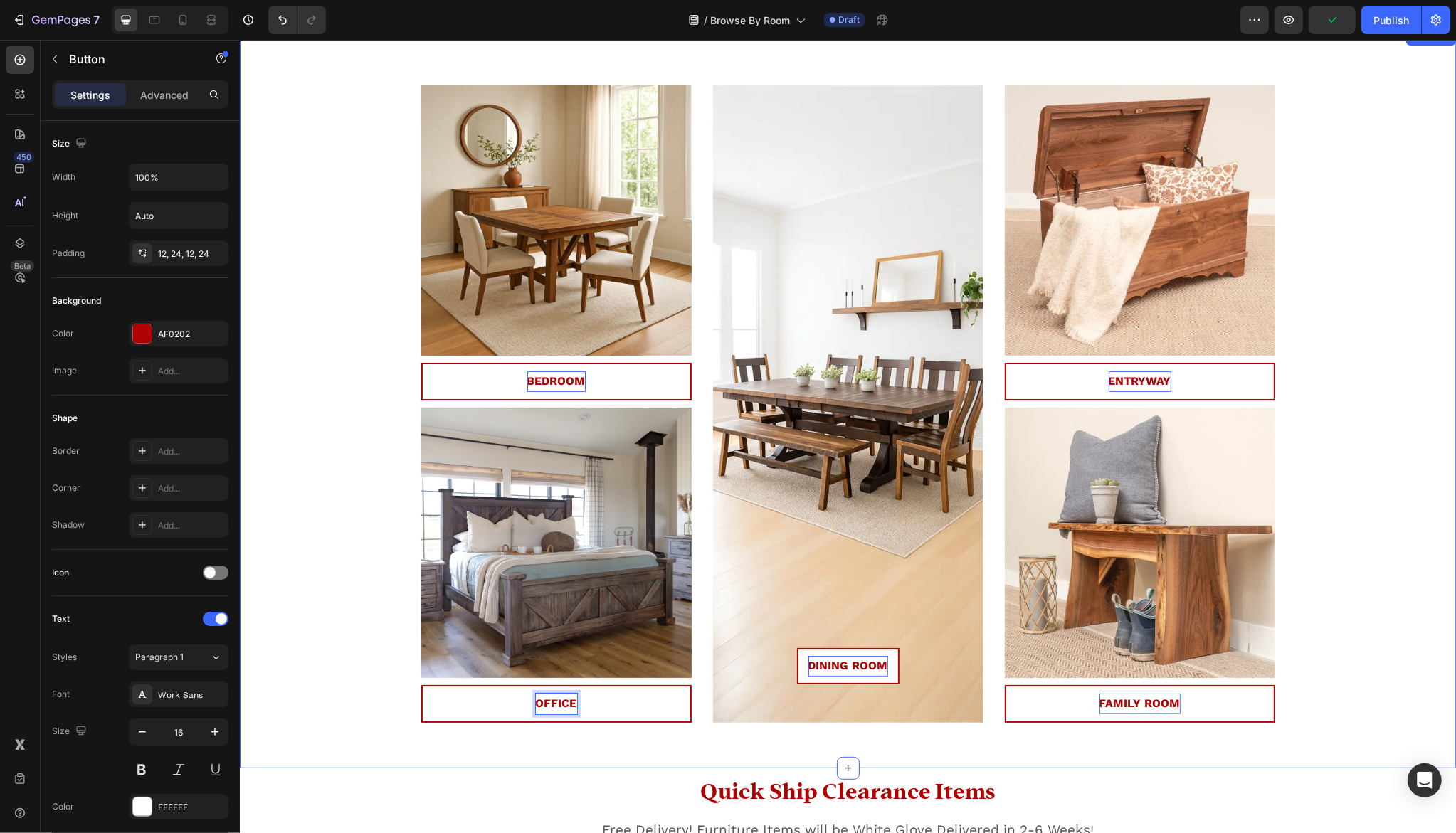
click at [395, 656] on div "20% Off Sitewide Select Clearance Items Custom Design Included No code needed T…" at bounding box center [847, 410] width 1195 height 649
